Goal: Find specific page/section: Find specific page/section

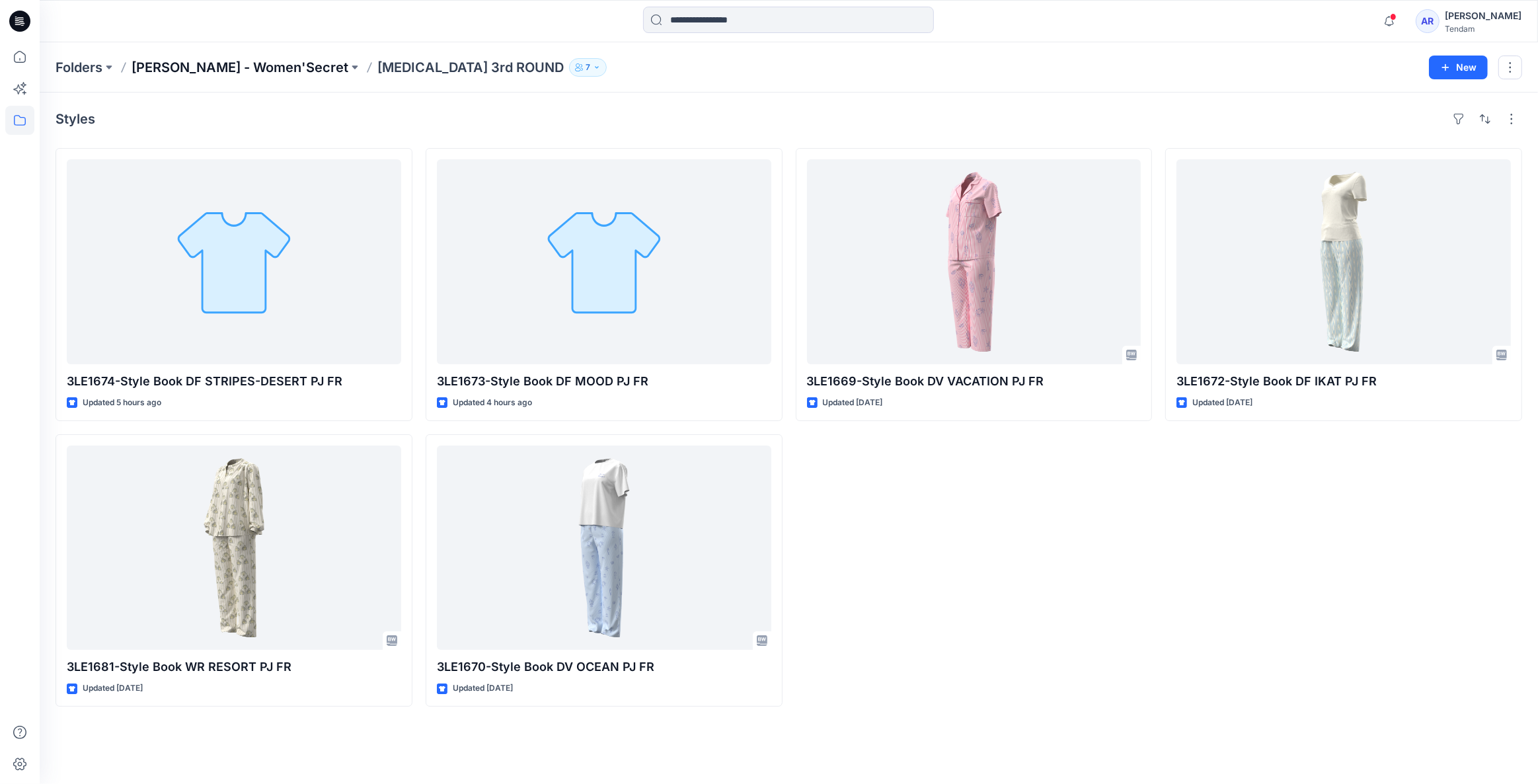
click at [228, 70] on p "[PERSON_NAME] - Women'Secret" at bounding box center [239, 68] width 217 height 18
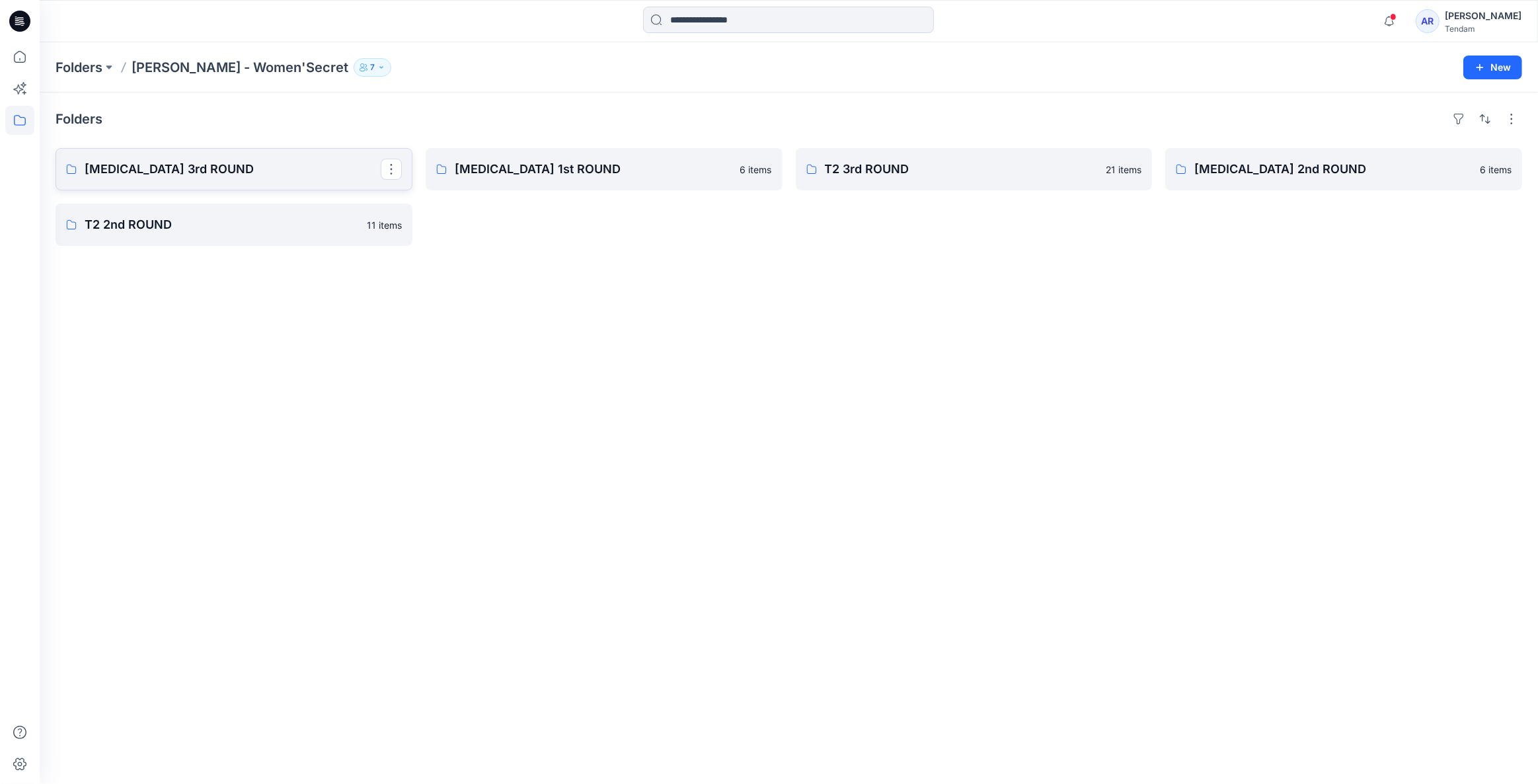
click at [239, 157] on link "[MEDICAL_DATA] 3rd ROUND" at bounding box center [234, 169] width 357 height 42
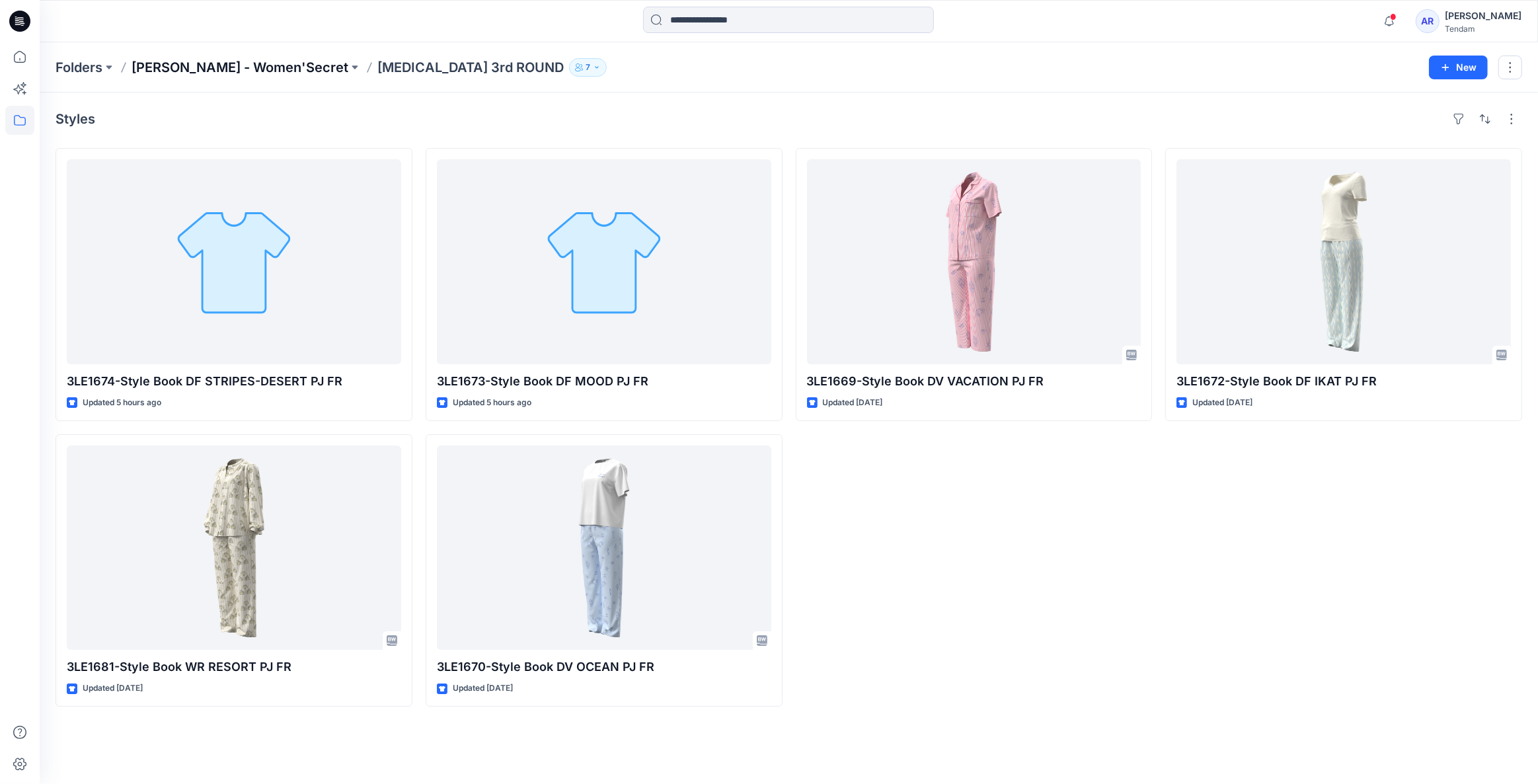
click at [192, 59] on p "[PERSON_NAME] - Women'Secret" at bounding box center [239, 68] width 217 height 18
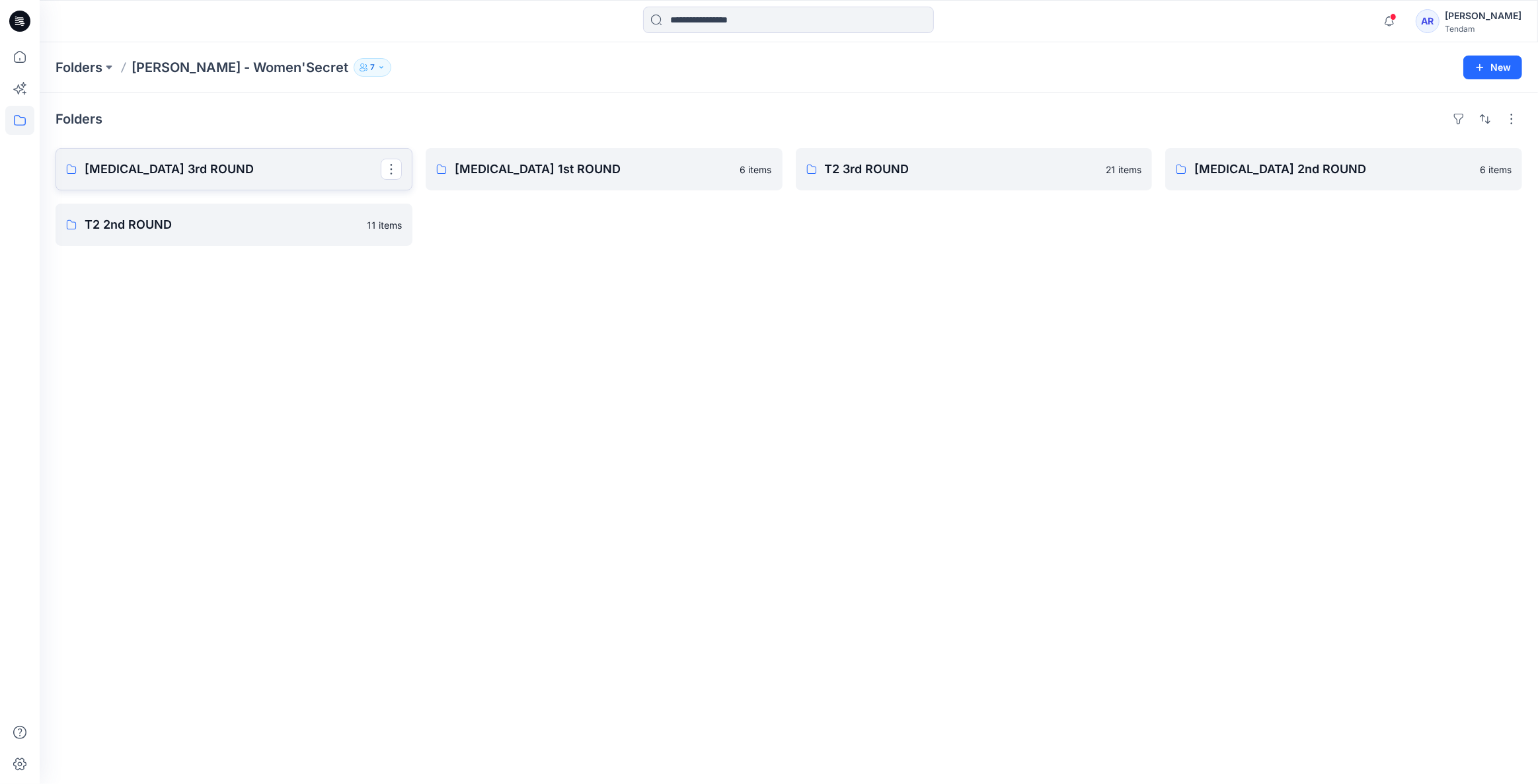
click at [281, 168] on p "[MEDICAL_DATA] 3rd ROUND" at bounding box center [233, 169] width 296 height 18
